Goal: Transaction & Acquisition: Purchase product/service

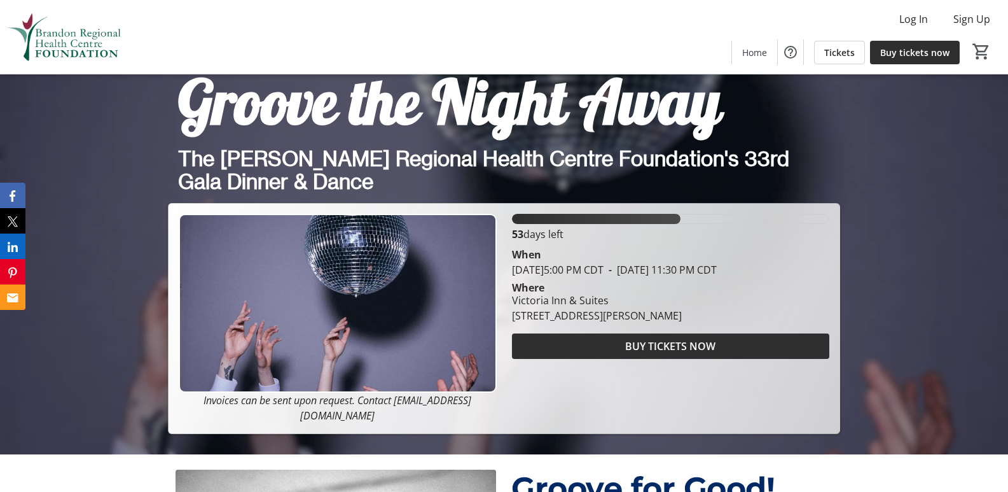
scroll to position [38, 0]
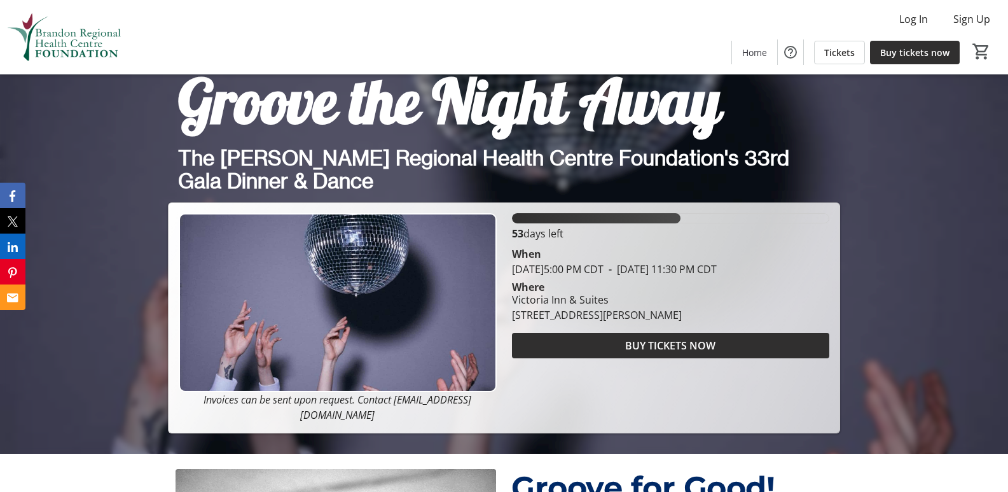
click at [345, 108] on span "Groove the Night Away" at bounding box center [449, 100] width 543 height 76
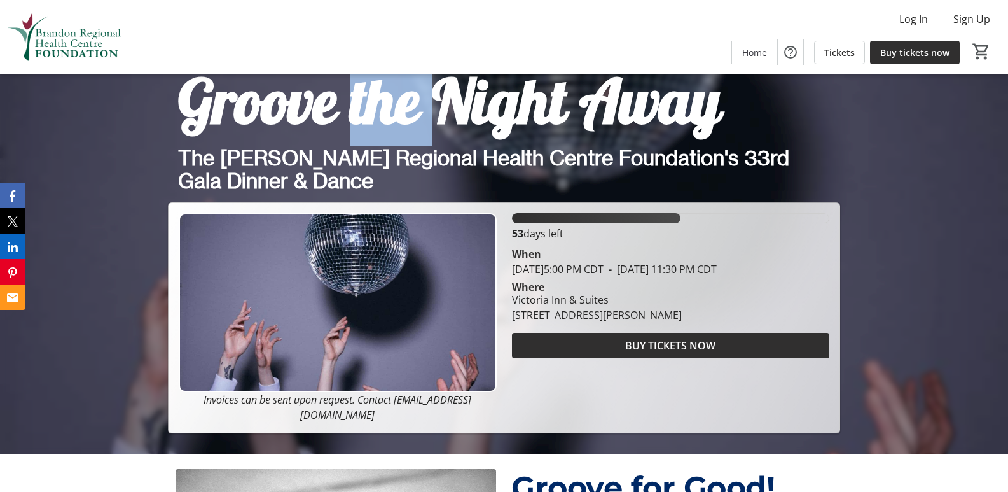
click at [345, 108] on span "Groove the Night Away" at bounding box center [449, 100] width 543 height 76
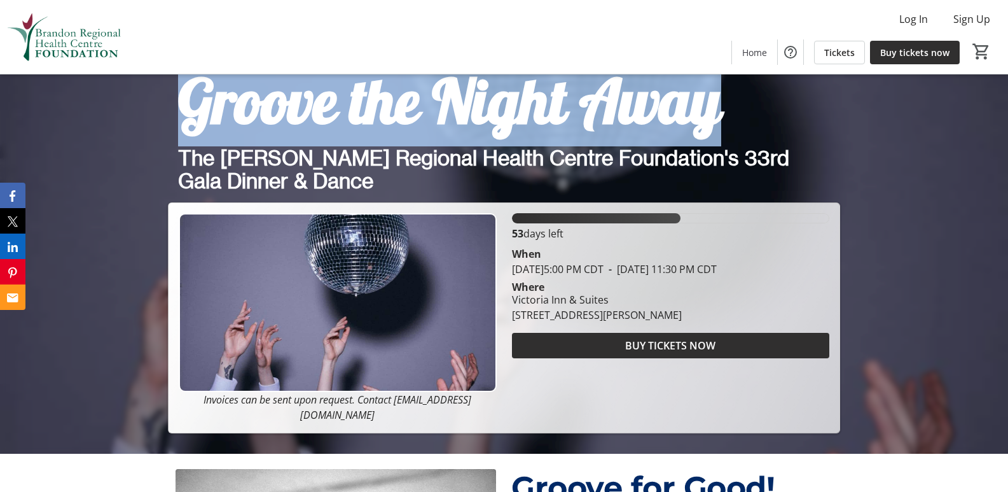
click at [345, 108] on span "Groove the Night Away" at bounding box center [449, 100] width 543 height 76
copy span "Groove the Night Away"
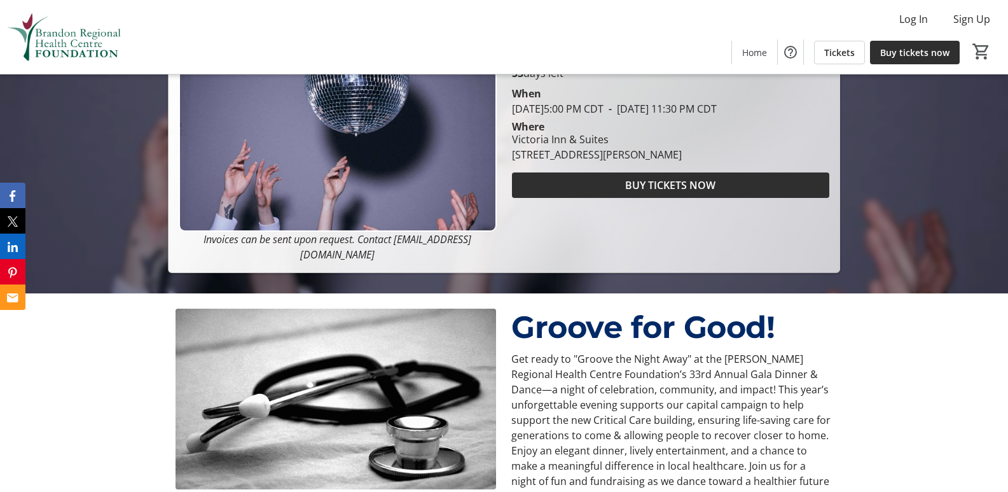
scroll to position [135, 0]
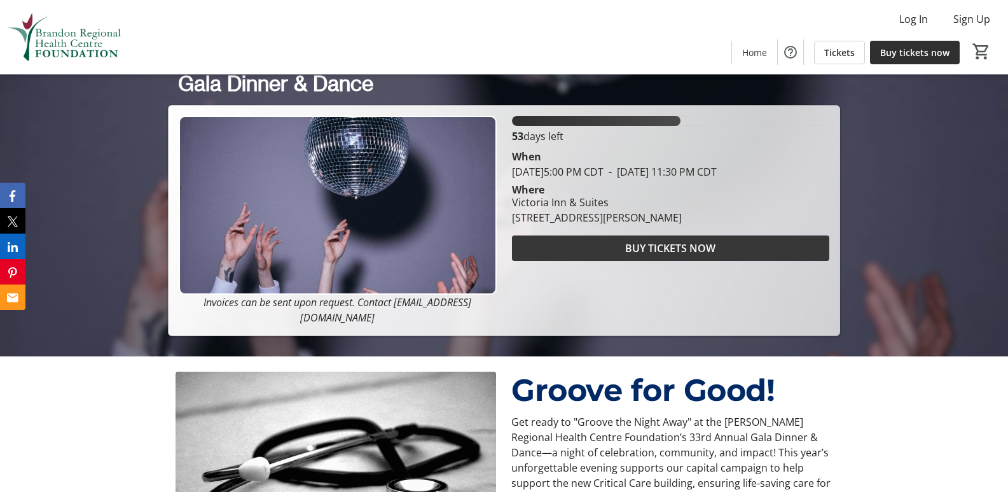
click at [594, 253] on span at bounding box center [670, 248] width 317 height 31
